Goal: Task Accomplishment & Management: Complete application form

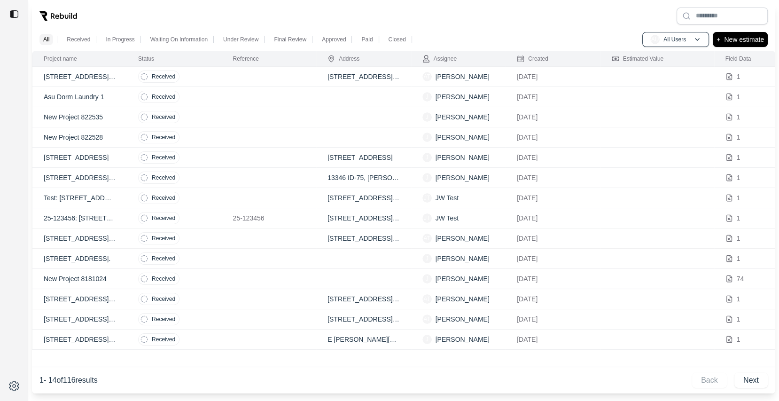
drag, startPoint x: 555, startPoint y: 18, endPoint x: 548, endPoint y: 18, distance: 6.1
click at [548, 18] on div at bounding box center [403, 16] width 743 height 24
click at [751, 41] on p "New estimate" at bounding box center [744, 39] width 40 height 11
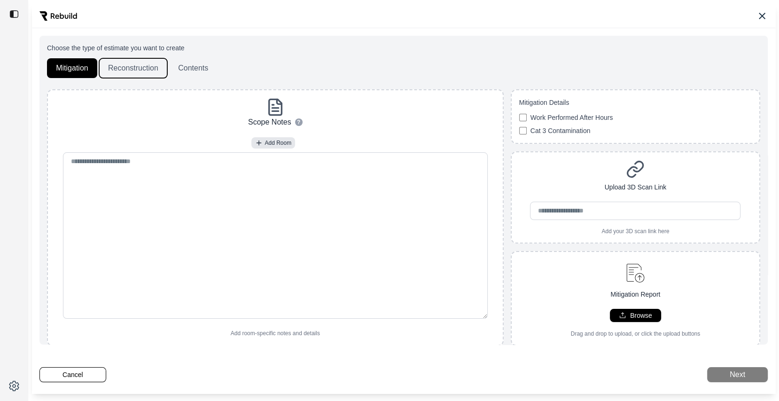
click at [130, 64] on button "Reconstruction" at bounding box center [133, 68] width 68 height 20
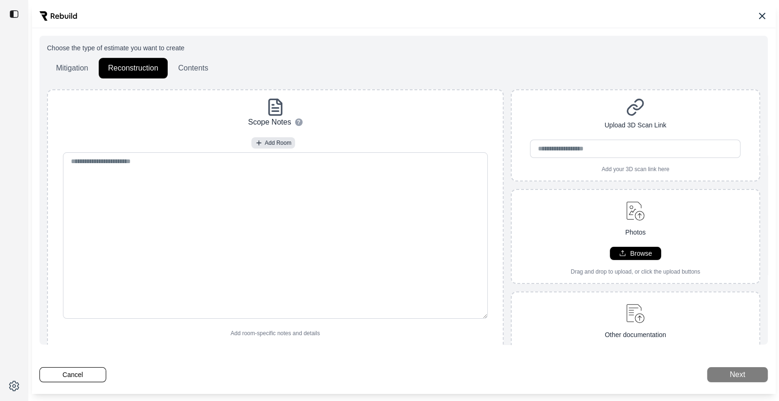
click at [189, 63] on button "Contents" at bounding box center [193, 68] width 48 height 20
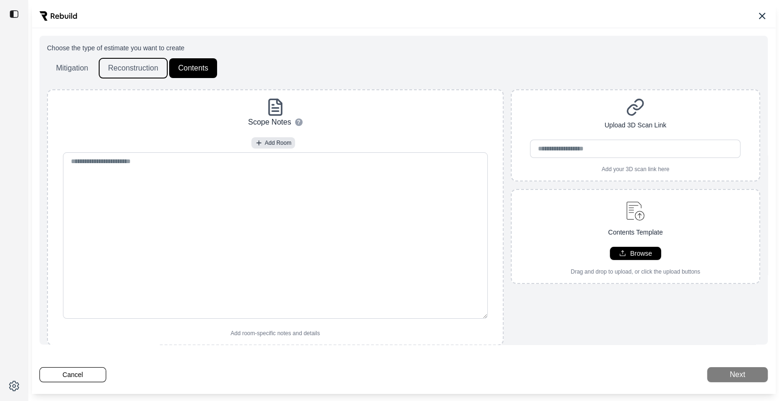
click at [145, 71] on button "Reconstruction" at bounding box center [133, 68] width 68 height 20
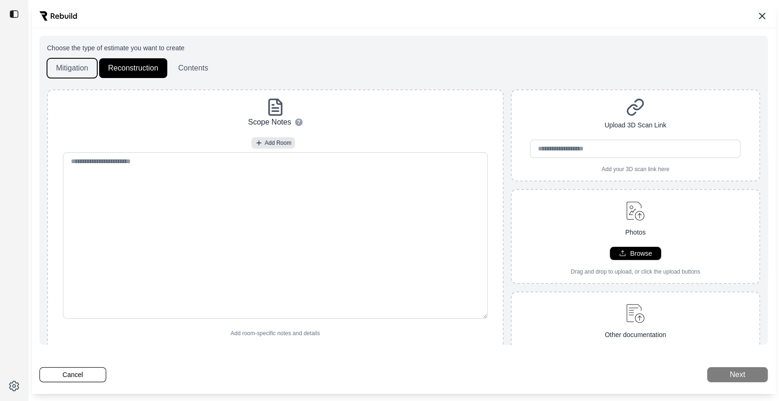
click at [80, 70] on button "Mitigation" at bounding box center [72, 68] width 50 height 20
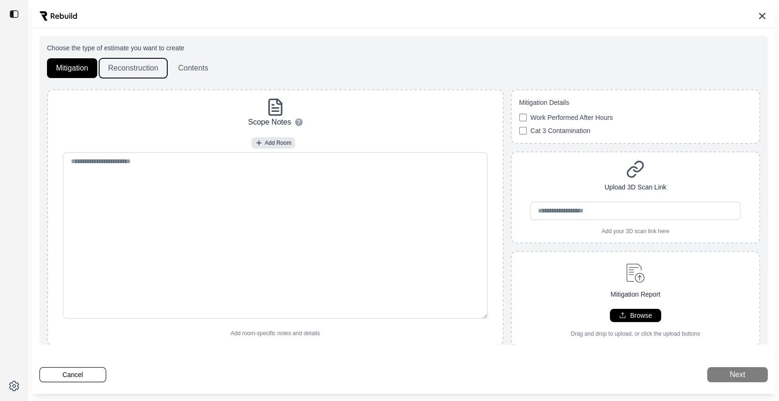
click at [114, 70] on button "Reconstruction" at bounding box center [133, 68] width 68 height 20
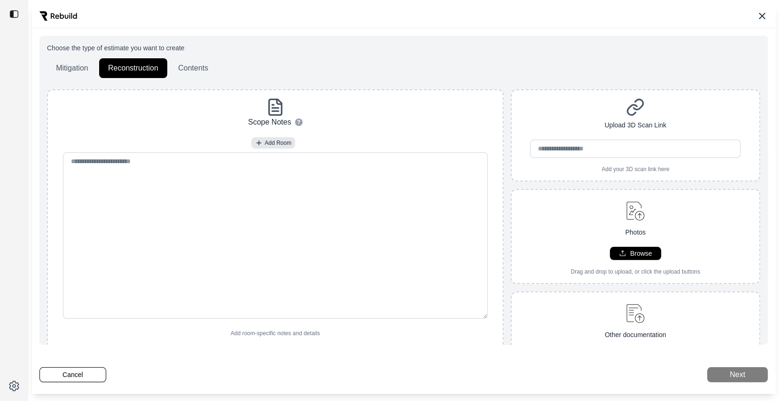
click at [206, 80] on div "Choose the type of estimate you want to create Mitigation Reconstruction Conten…" at bounding box center [403, 224] width 713 height 362
click at [194, 69] on button "Contents" at bounding box center [193, 68] width 48 height 20
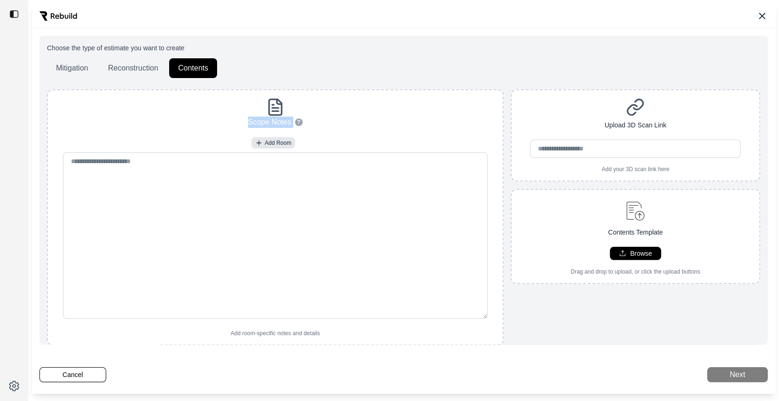
click at [137, 88] on div "Choose the type of estimate you want to create Mitigation Reconstruction Conten…" at bounding box center [403, 203] width 713 height 321
click at [137, 67] on button "Reconstruction" at bounding box center [133, 68] width 68 height 20
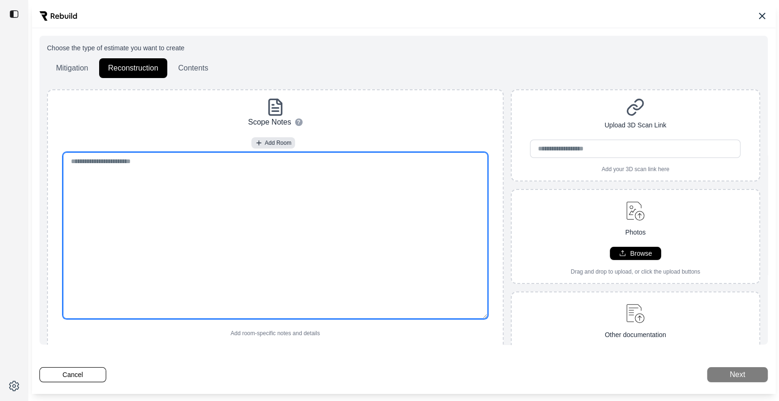
click at [225, 208] on textarea at bounding box center [275, 235] width 425 height 166
paste textarea "**********"
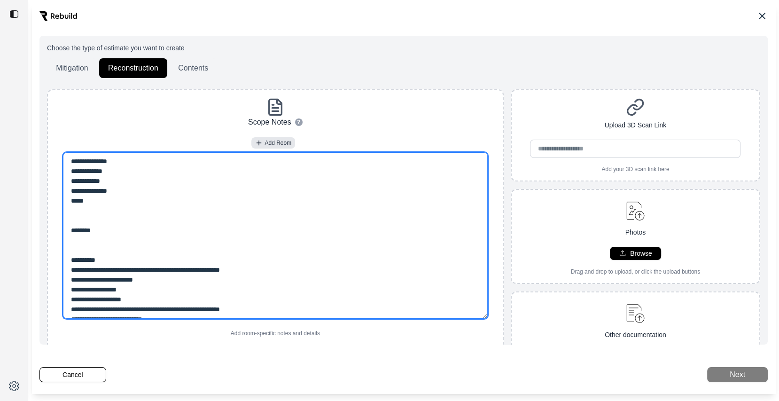
scroll to position [330, 0]
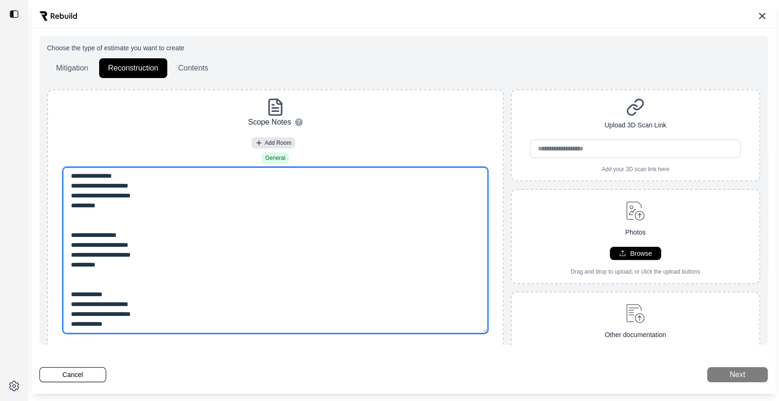
type textarea "**********"
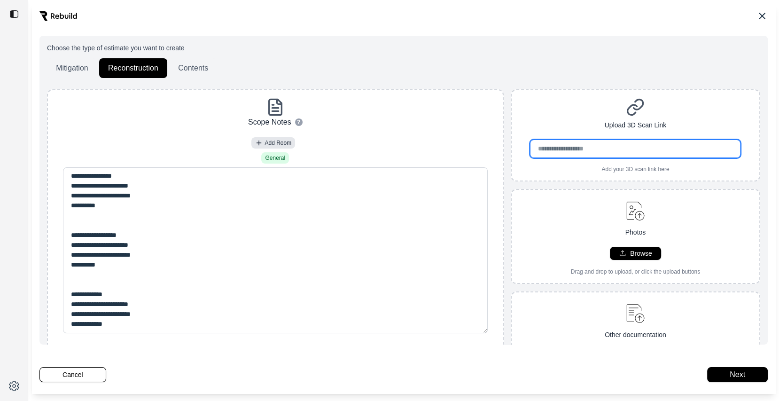
click at [636, 140] on input "url" at bounding box center [635, 148] width 210 height 18
paste input "**********"
type input "**********"
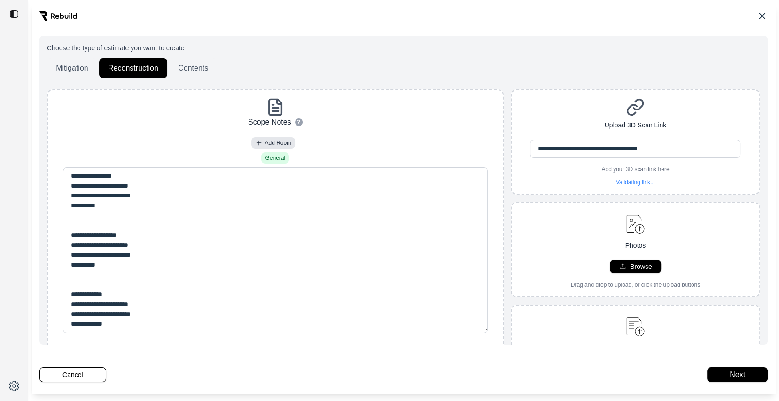
click at [584, 118] on div "**********" at bounding box center [634, 142] width 247 height 88
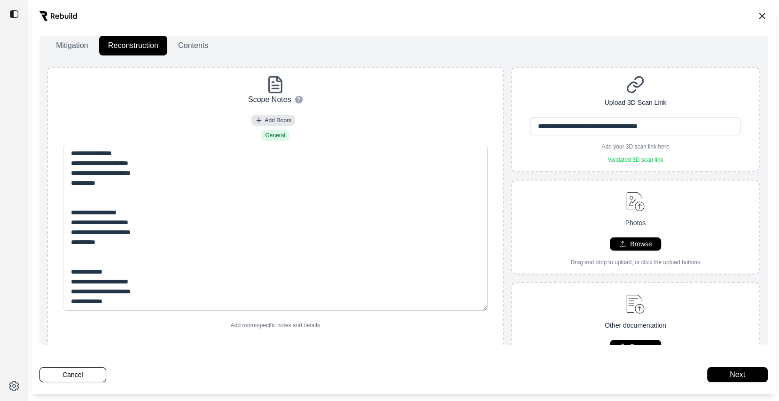
scroll to position [0, 0]
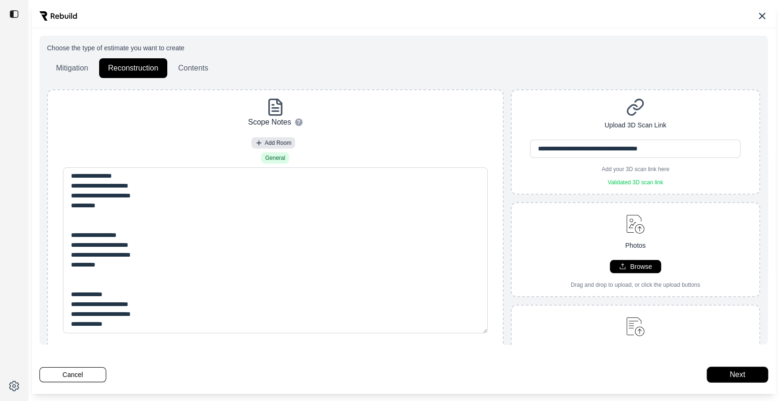
click at [723, 374] on button "Next" at bounding box center [737, 374] width 61 height 15
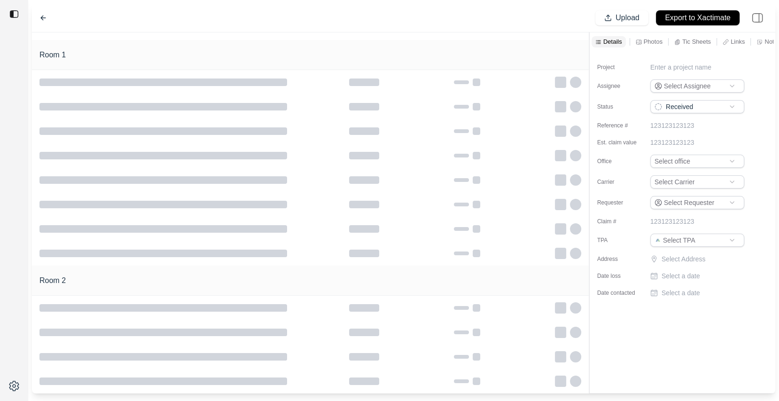
type input "**********"
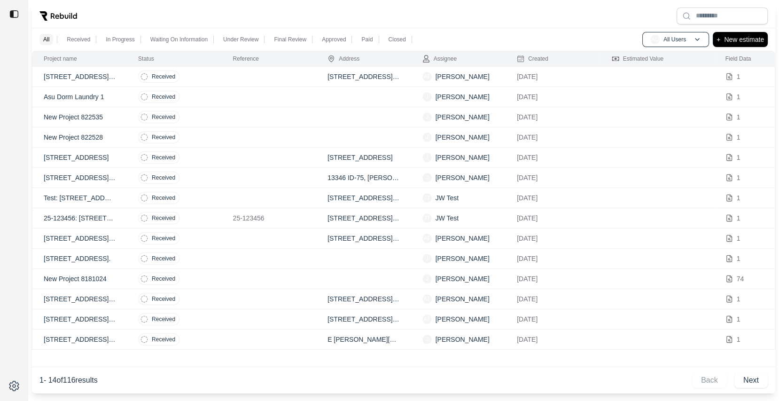
click at [201, 117] on td "Received" at bounding box center [174, 117] width 95 height 20
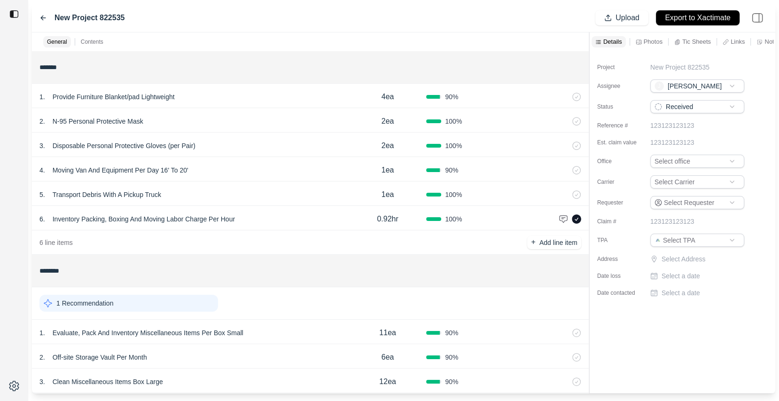
click at [41, 12] on div "New Project 822535" at bounding box center [81, 17] width 85 height 11
click at [43, 16] on icon at bounding box center [43, 18] width 5 height 4
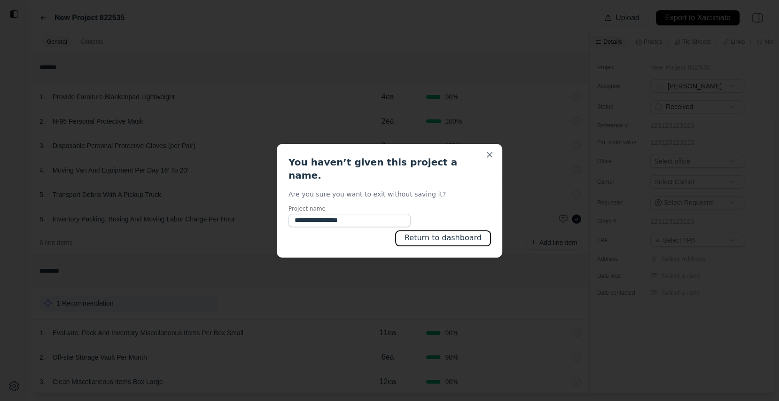
click at [469, 233] on button "Return to dashboard" at bounding box center [442, 238] width 95 height 15
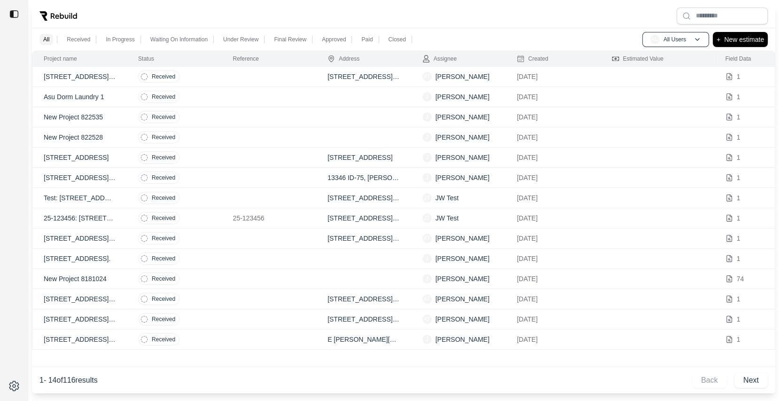
click at [252, 291] on td at bounding box center [269, 299] width 95 height 20
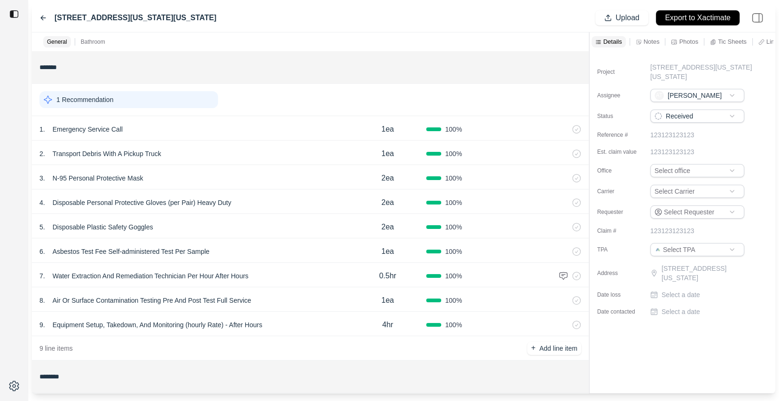
click at [39, 19] on icon at bounding box center [43, 18] width 8 height 8
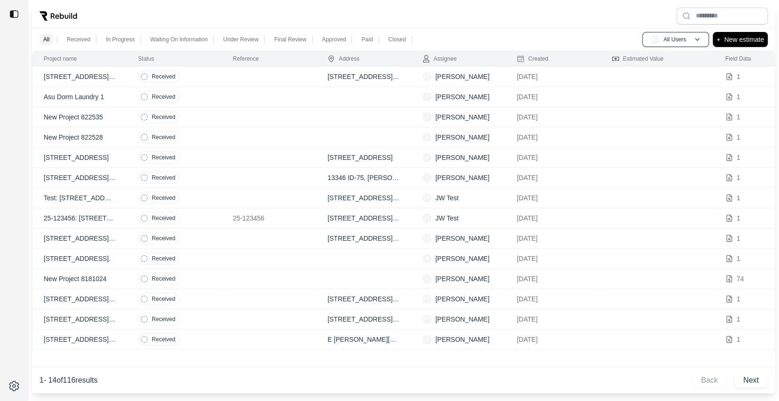
click at [100, 214] on p "25-123456: [STREET_ADDRESS][US_STATE]" at bounding box center [80, 217] width 72 height 9
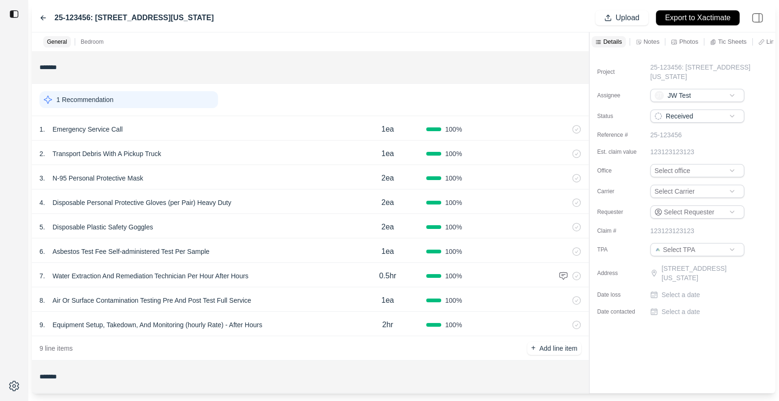
click at [39, 18] on icon at bounding box center [43, 18] width 8 height 8
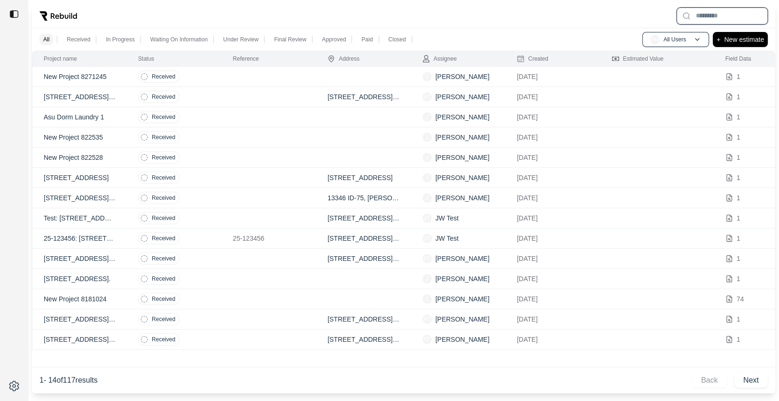
click at [724, 21] on input "text" at bounding box center [721, 16] width 91 height 17
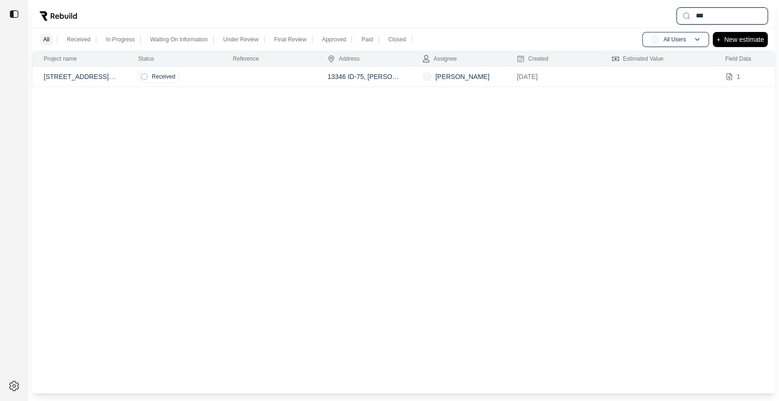
type input "***"
click at [299, 78] on td at bounding box center [269, 77] width 95 height 20
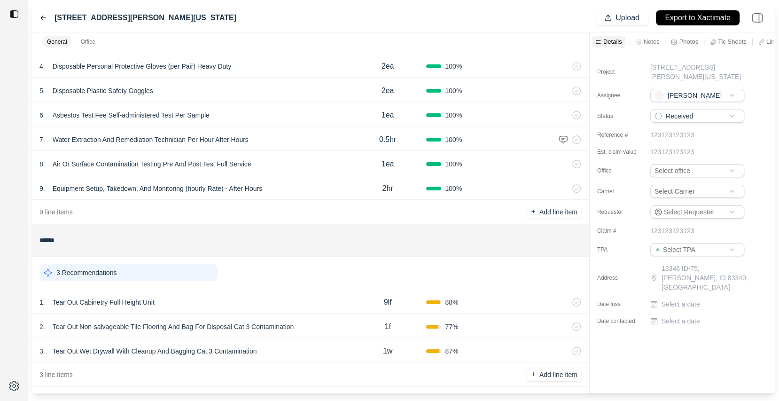
scroll to position [143, 0]
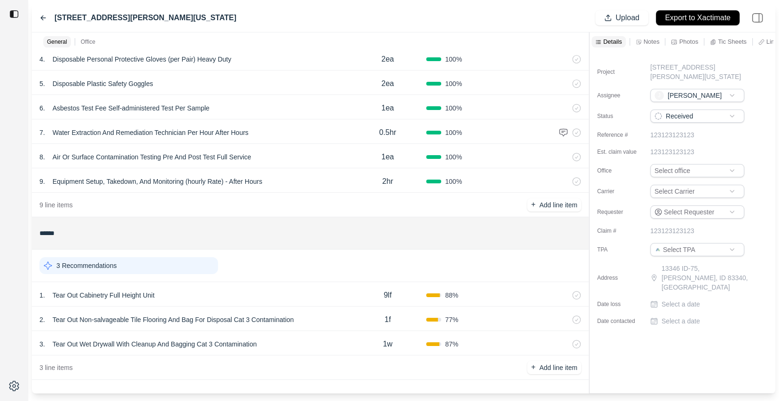
click at [277, 292] on div "1 . Tear Out Cabinetry Full Height Unit" at bounding box center [193, 294] width 309 height 13
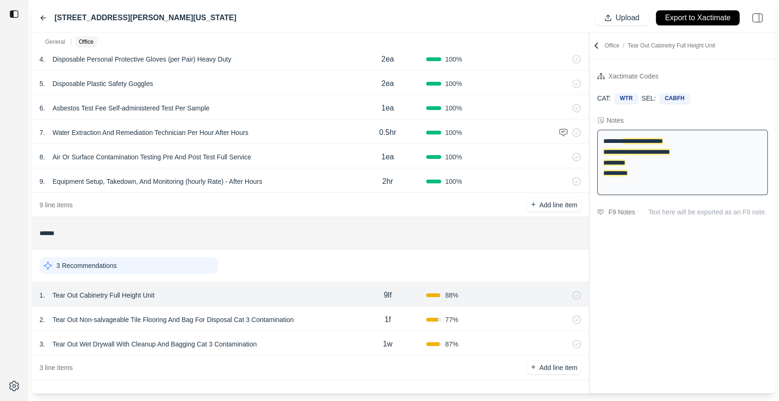
click at [340, 316] on div "2 . Tear Out Non-salvageable Tile Flooring And Bag For Disposal Cat 3 Contamina…" at bounding box center [193, 319] width 309 height 13
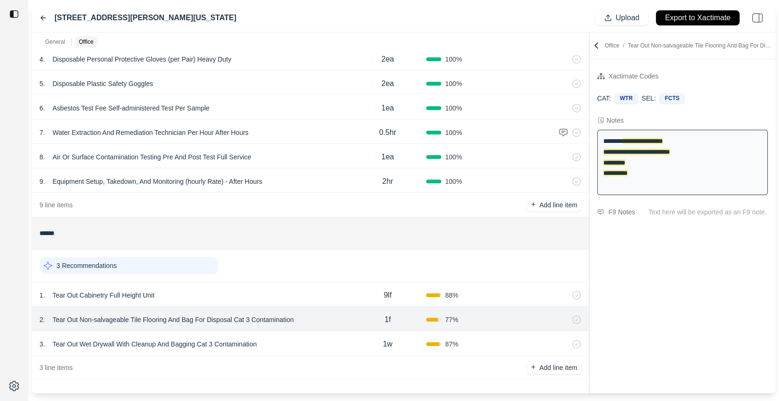
scroll to position [131, 0]
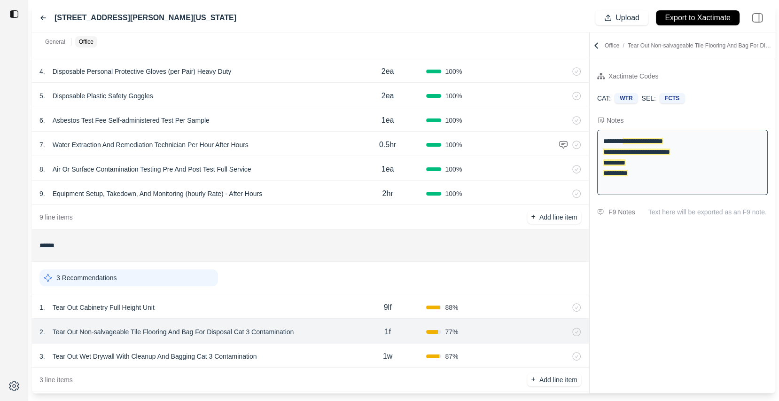
click at [283, 301] on div "1 . Tear Out Cabinetry Full Height Unit" at bounding box center [193, 307] width 309 height 13
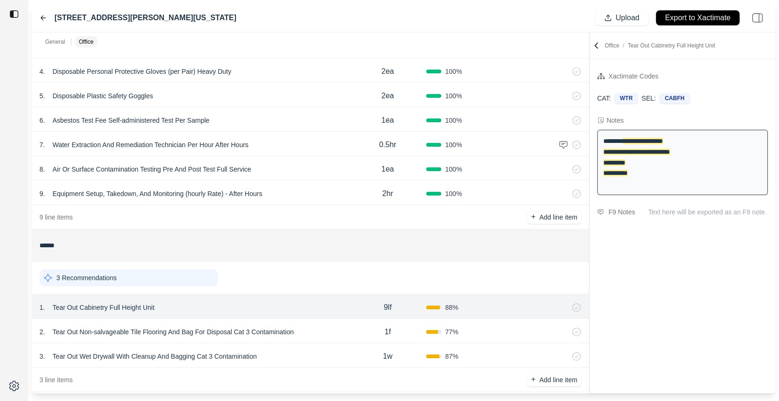
click at [243, 275] on div "3 Recommendations" at bounding box center [309, 277] width 541 height 24
click at [593, 46] on icon at bounding box center [595, 45] width 9 height 9
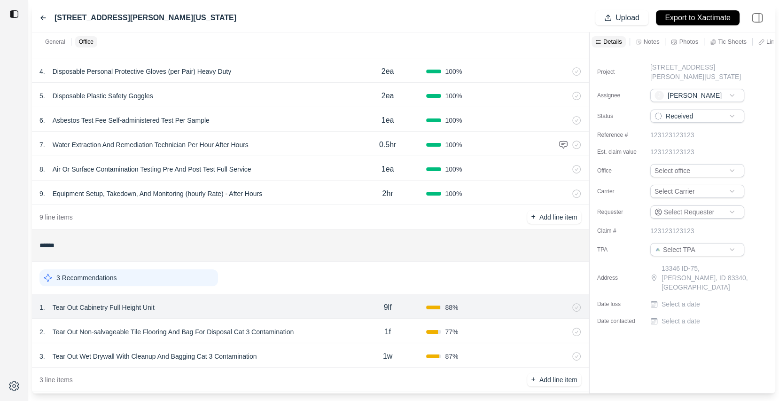
click at [187, 277] on div "3 Recommendations" at bounding box center [128, 277] width 178 height 17
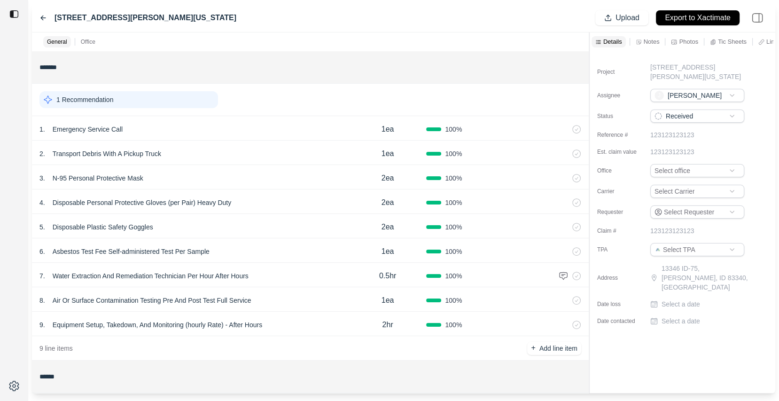
scroll to position [0, 0]
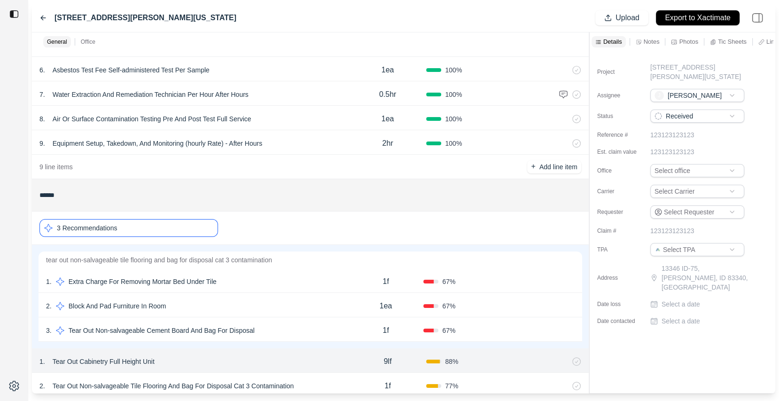
click at [195, 229] on div "3 Recommendations" at bounding box center [128, 228] width 178 height 18
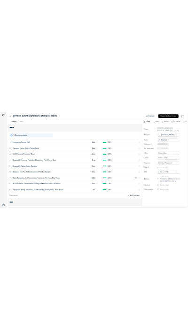
scroll to position [0, 0]
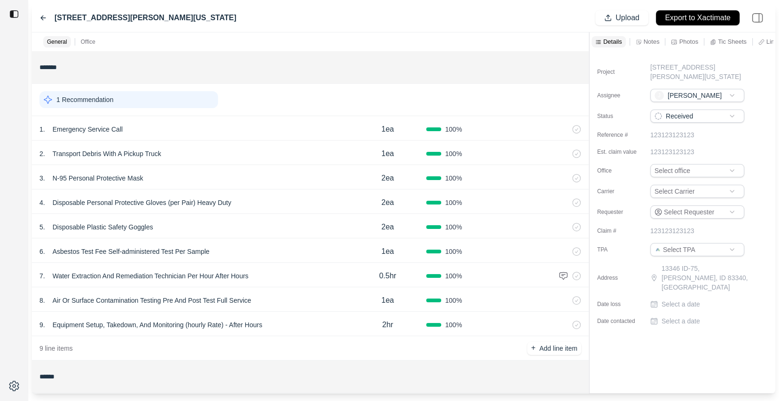
click at [41, 17] on icon at bounding box center [43, 18] width 5 height 4
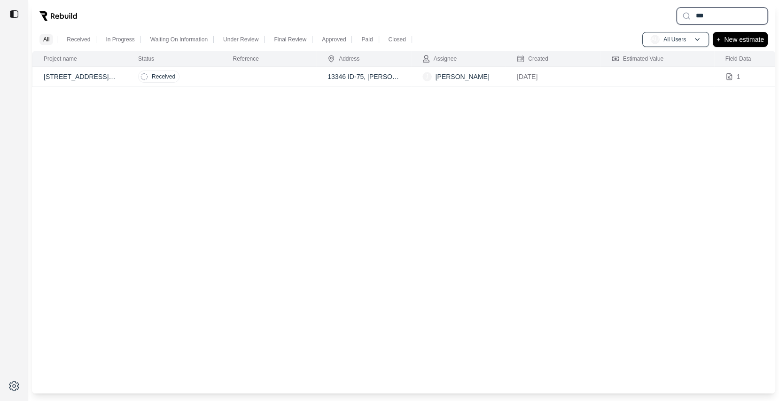
click at [718, 15] on input "***" at bounding box center [721, 16] width 91 height 17
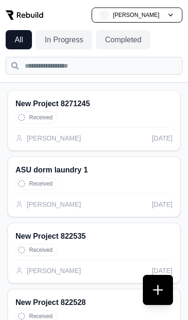
click at [160, 286] on button at bounding box center [158, 290] width 30 height 30
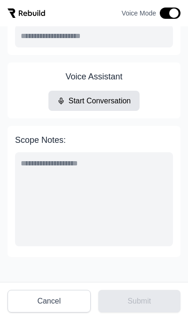
scroll to position [104, 0]
